Goal: Task Accomplishment & Management: Use online tool/utility

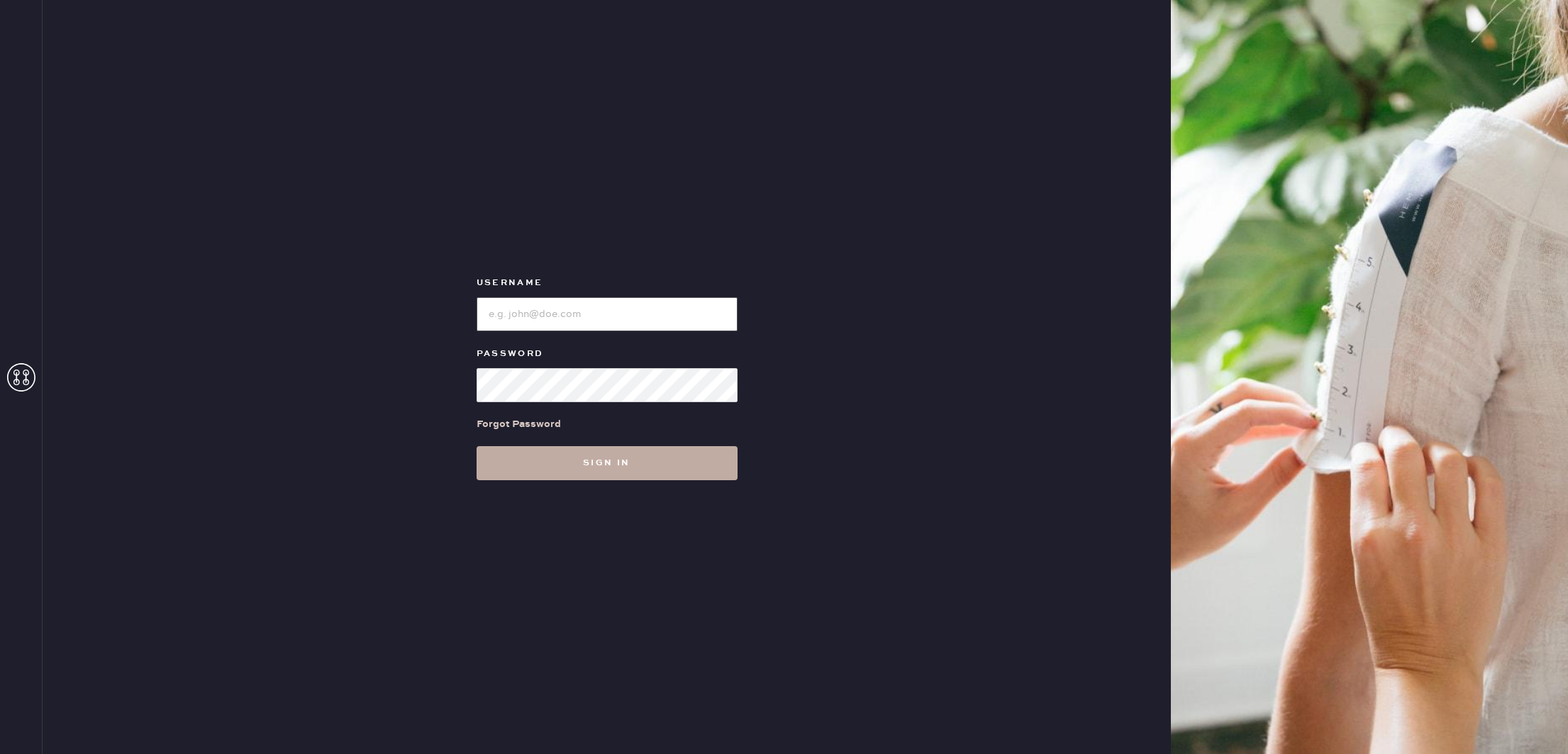
type input "reformationsoho"
click at [637, 456] on button "Sign in" at bounding box center [606, 463] width 261 height 34
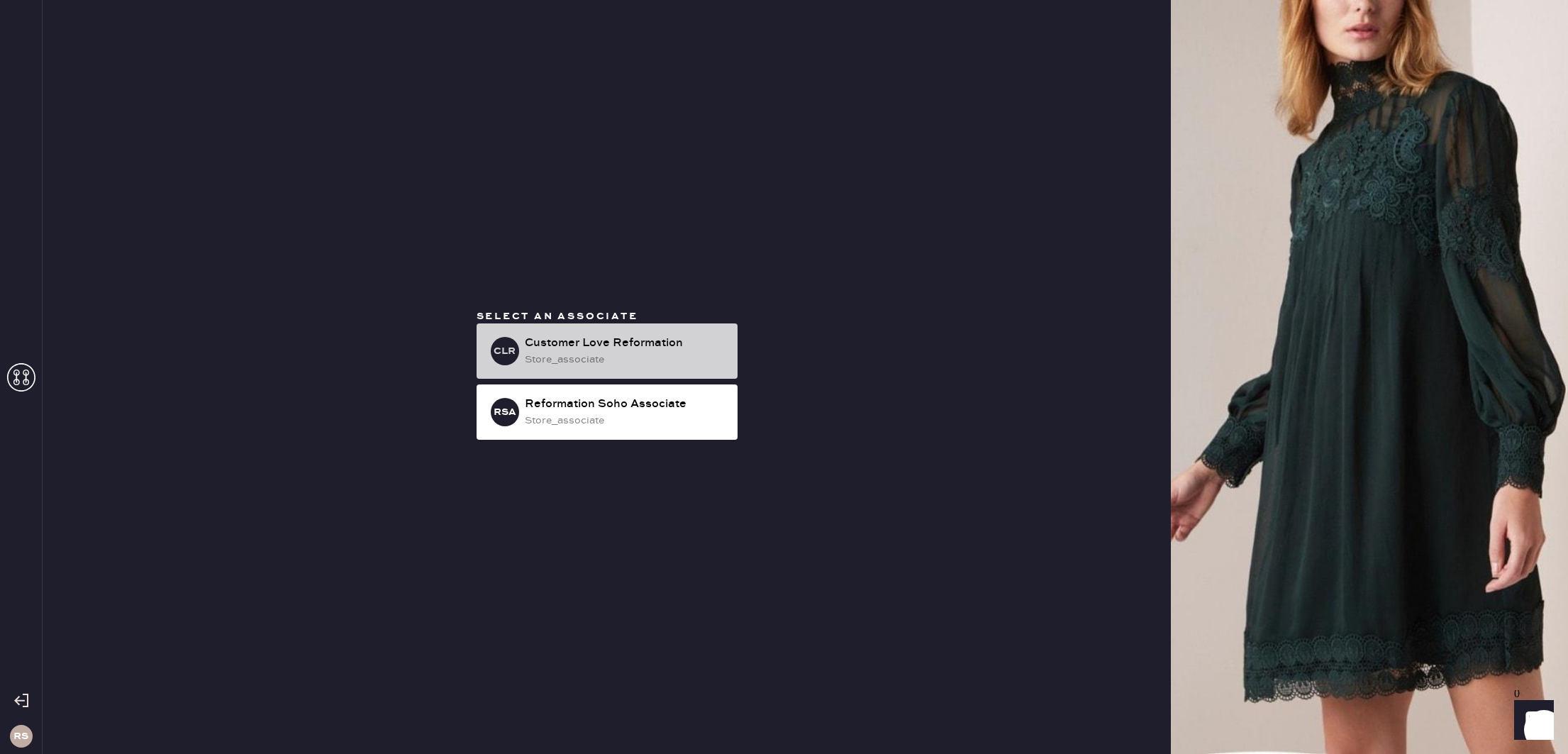
click at [664, 351] on div "Customer Love Reformation" at bounding box center [625, 343] width 202 height 17
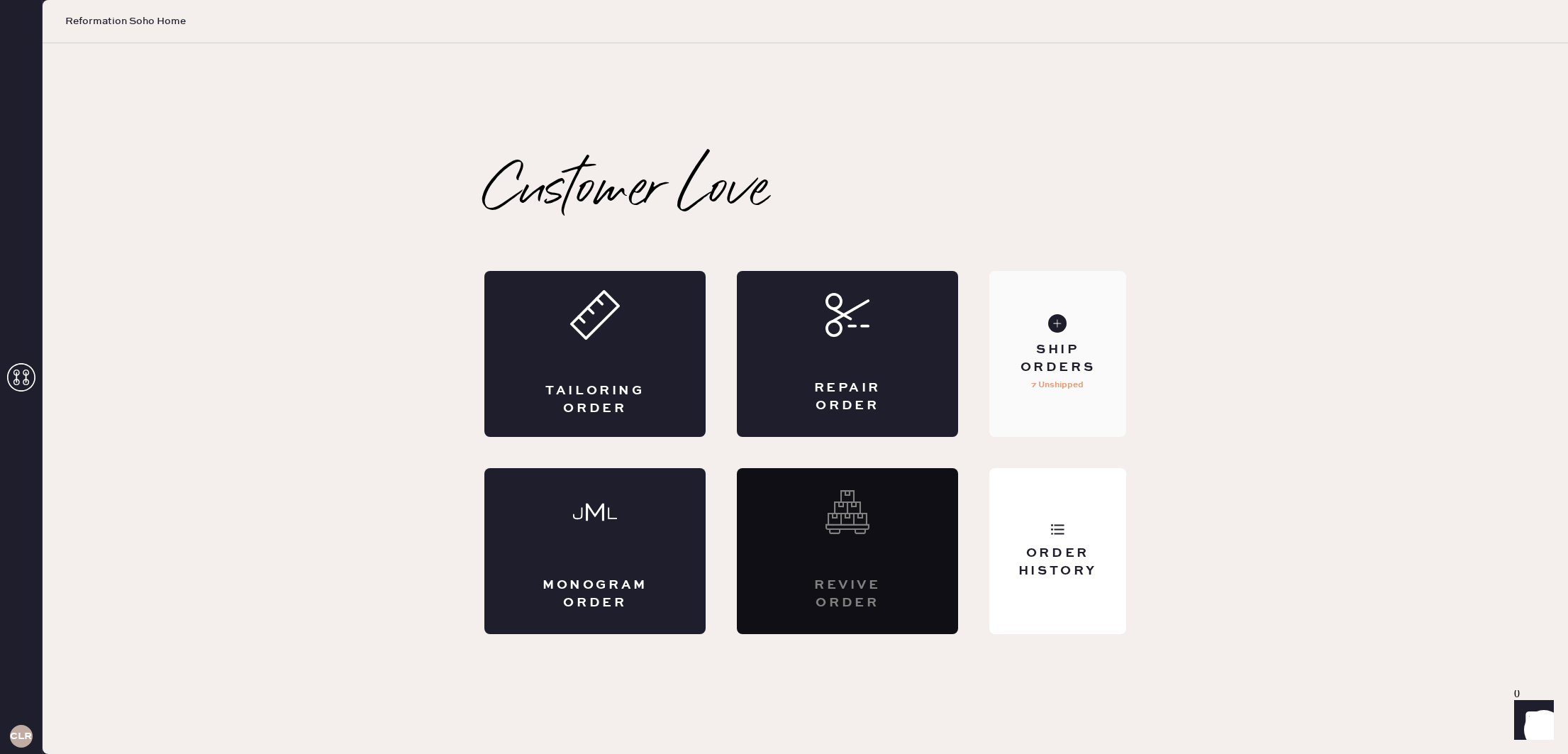
click at [1077, 382] on p "7 Unshipped" at bounding box center [1057, 385] width 53 height 17
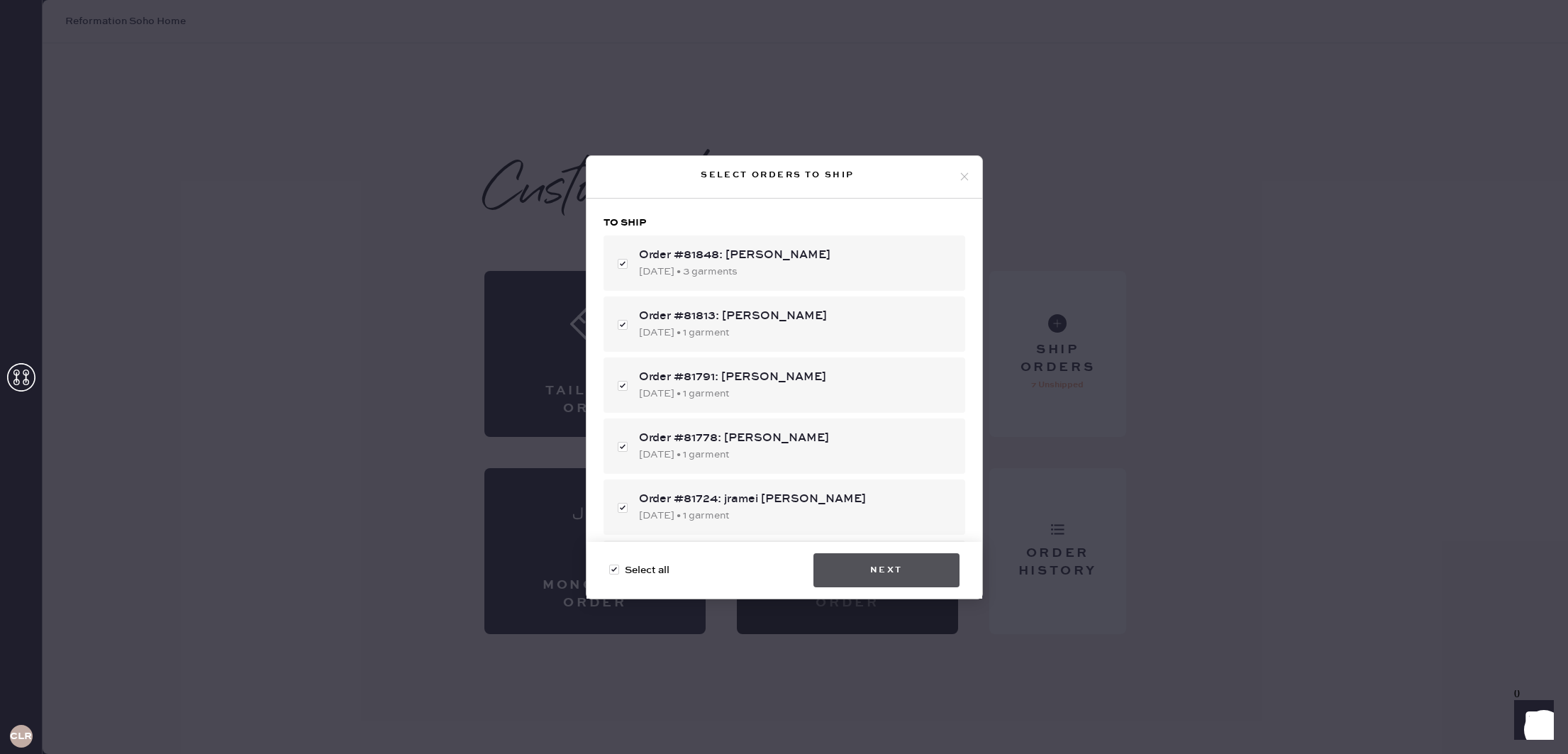
click at [894, 568] on button "Next" at bounding box center [886, 570] width 146 height 34
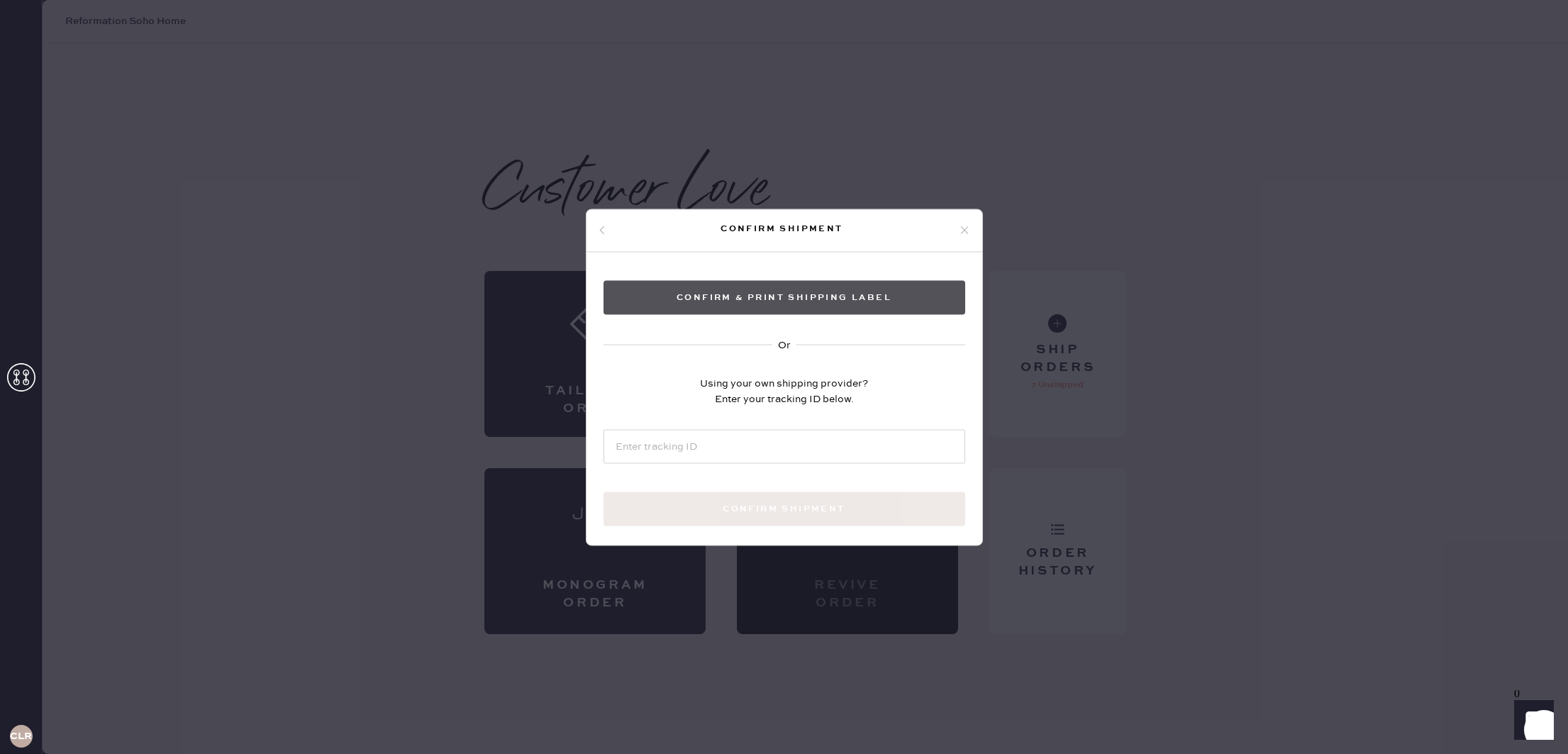
click at [763, 290] on button "Confirm & Print shipping label" at bounding box center [784, 296] width 362 height 34
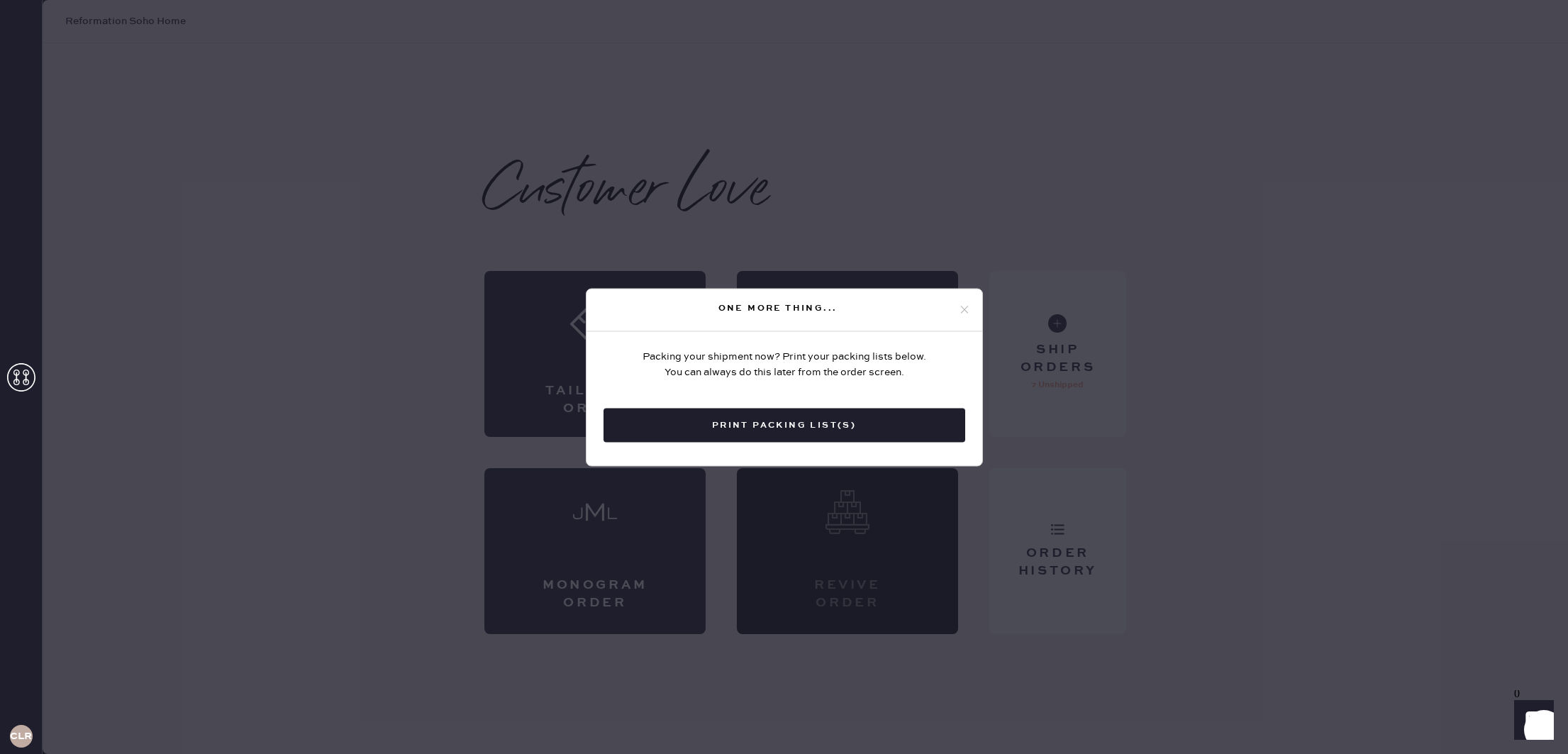
click at [717, 409] on button "Print Packing List(s)" at bounding box center [784, 424] width 362 height 34
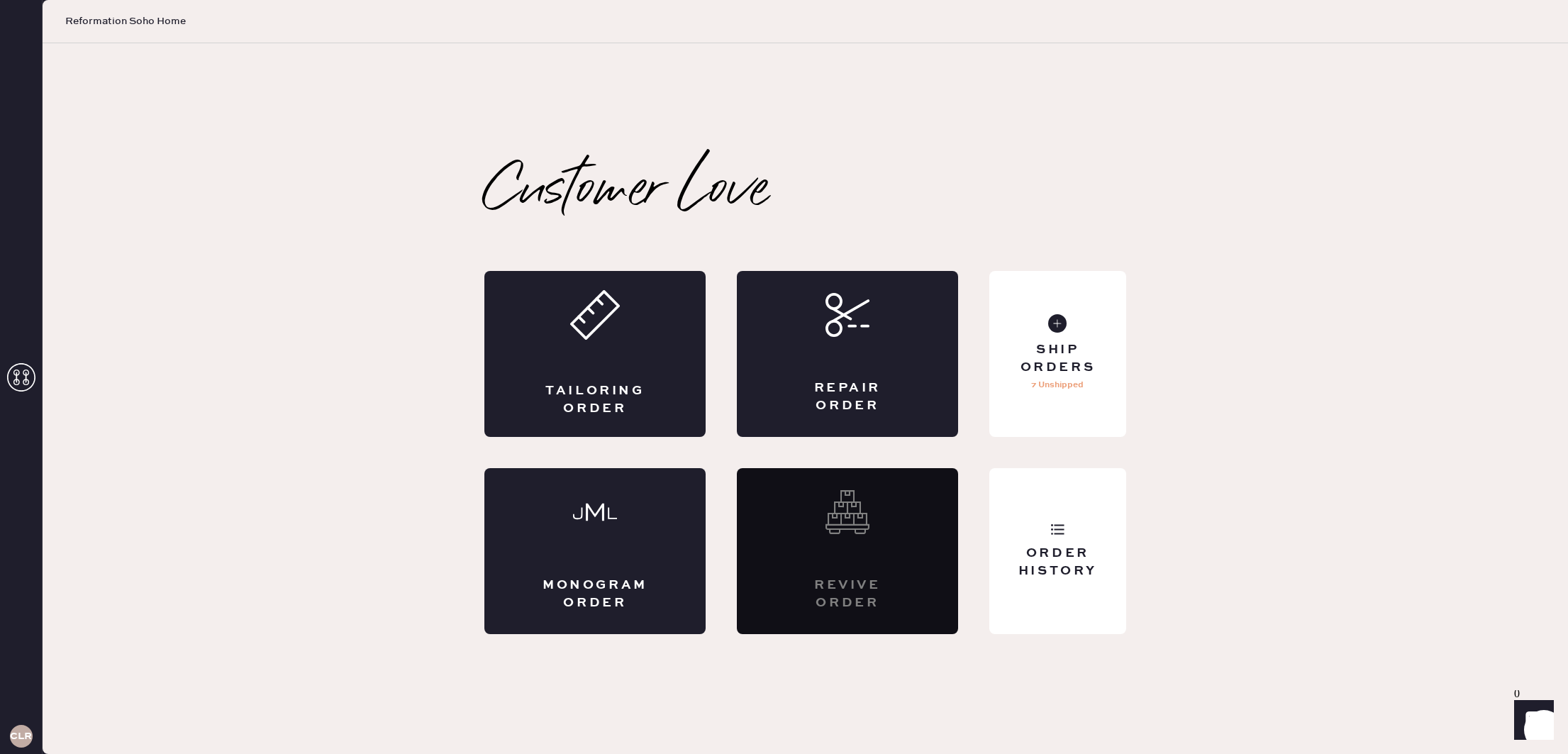
click at [1129, 535] on div "Customer Love Packing slip Order # 81848 Customer information # 87136 [PERSON_N…" at bounding box center [805, 399] width 698 height 471
click at [1070, 537] on div "Order History" at bounding box center [1058, 551] width 137 height 166
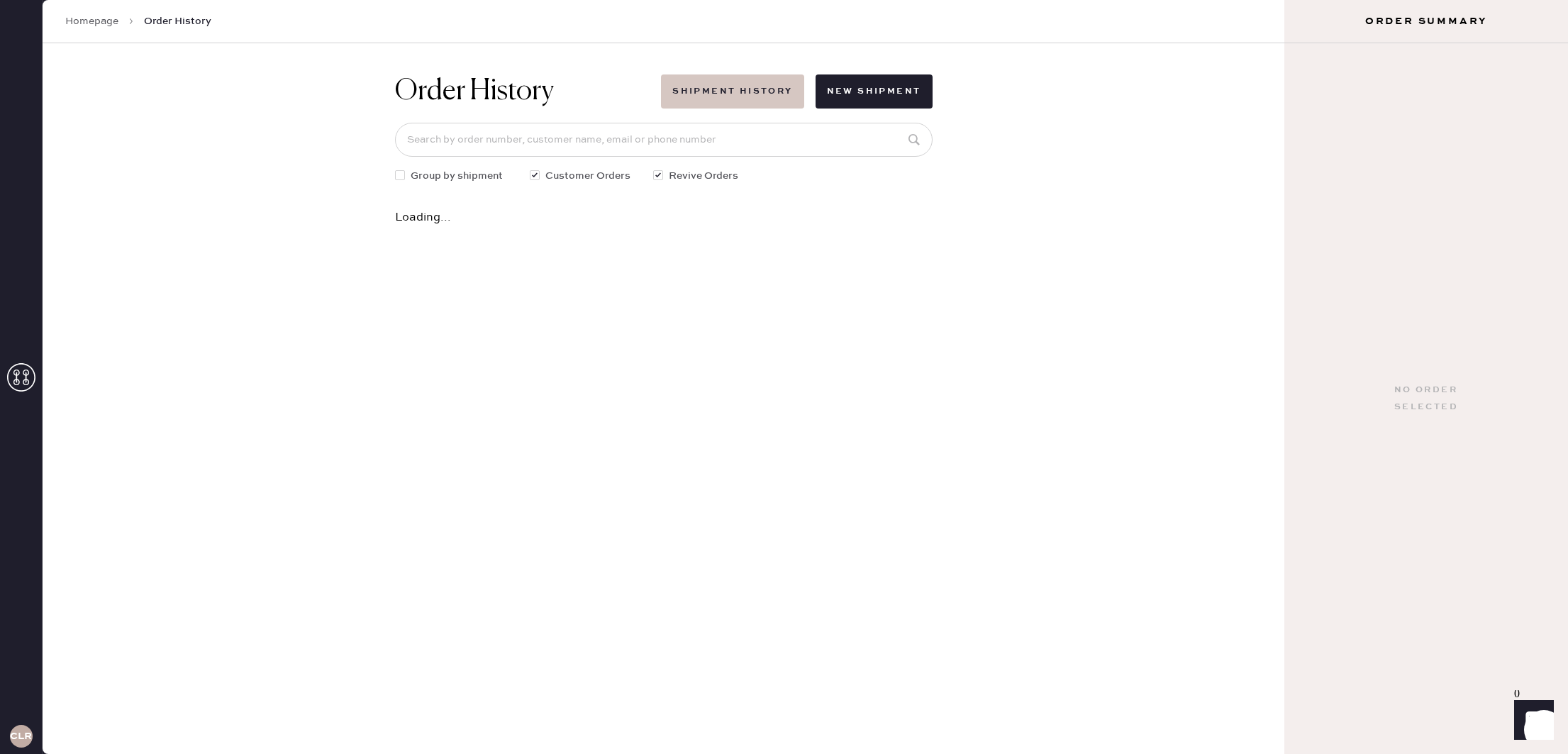
click at [729, 85] on button "Shipment History" at bounding box center [731, 91] width 142 height 34
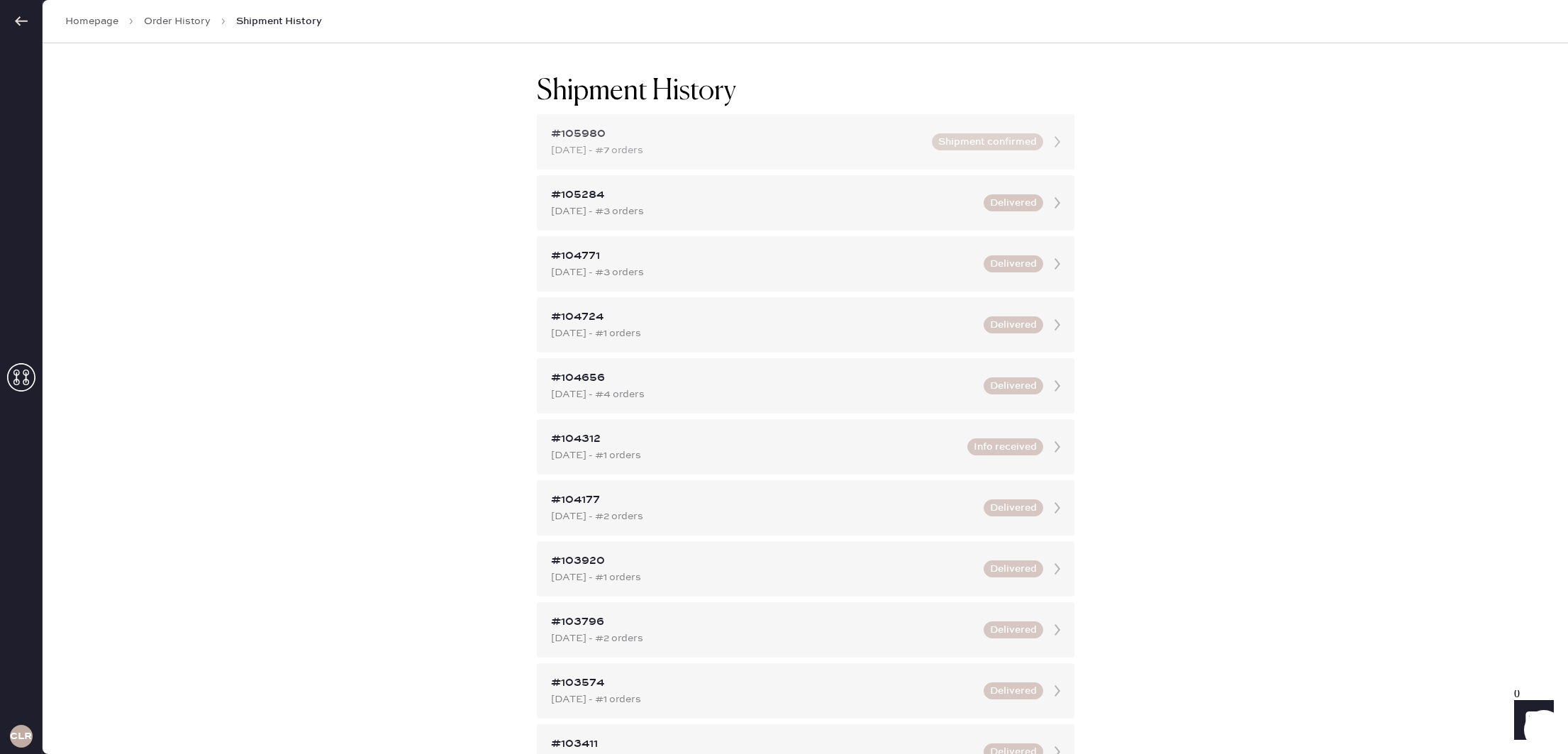
click at [965, 143] on button "Shipment confirmed" at bounding box center [988, 141] width 111 height 17
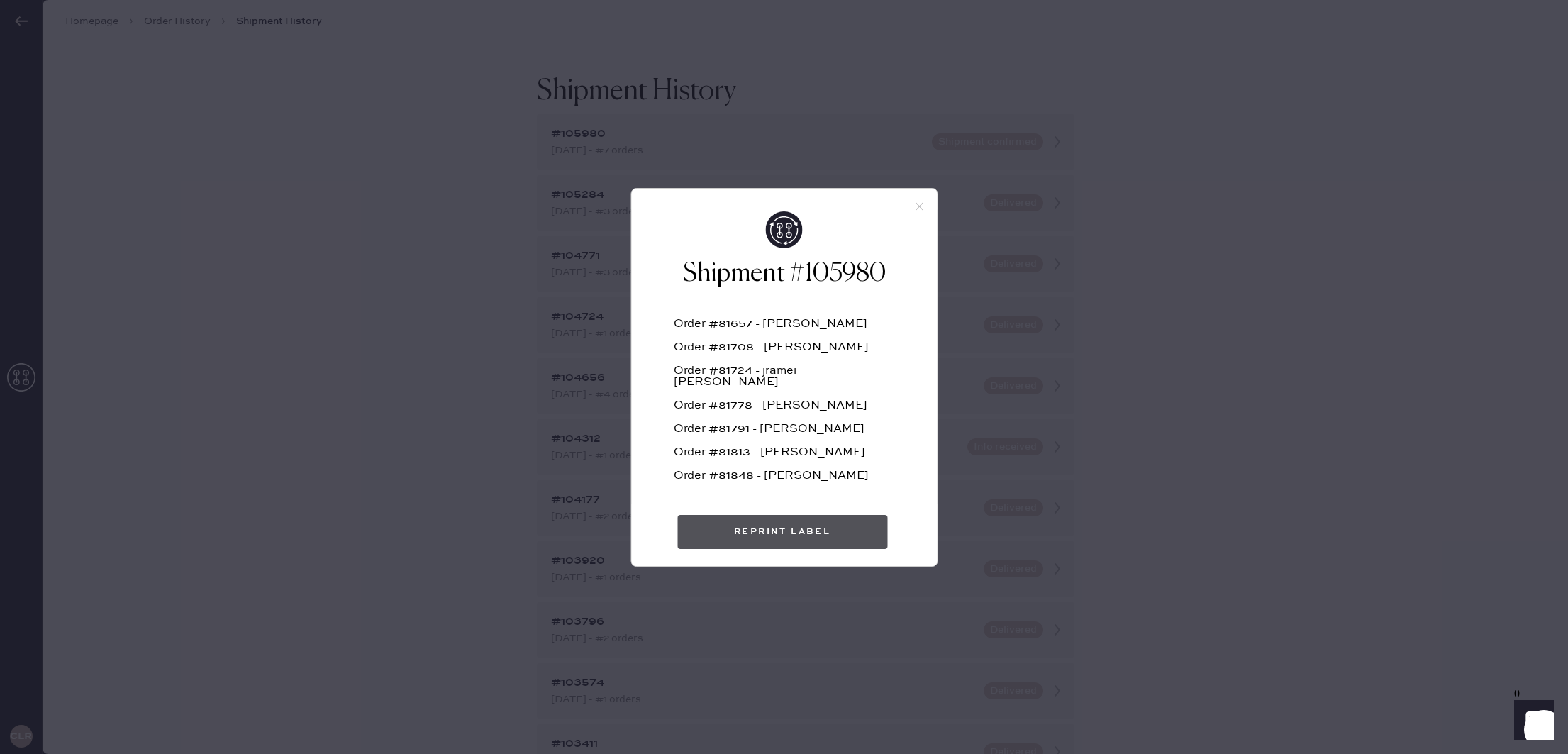
click at [709, 535] on button "Reprint Label" at bounding box center [782, 531] width 210 height 34
